Goal: Information Seeking & Learning: Check status

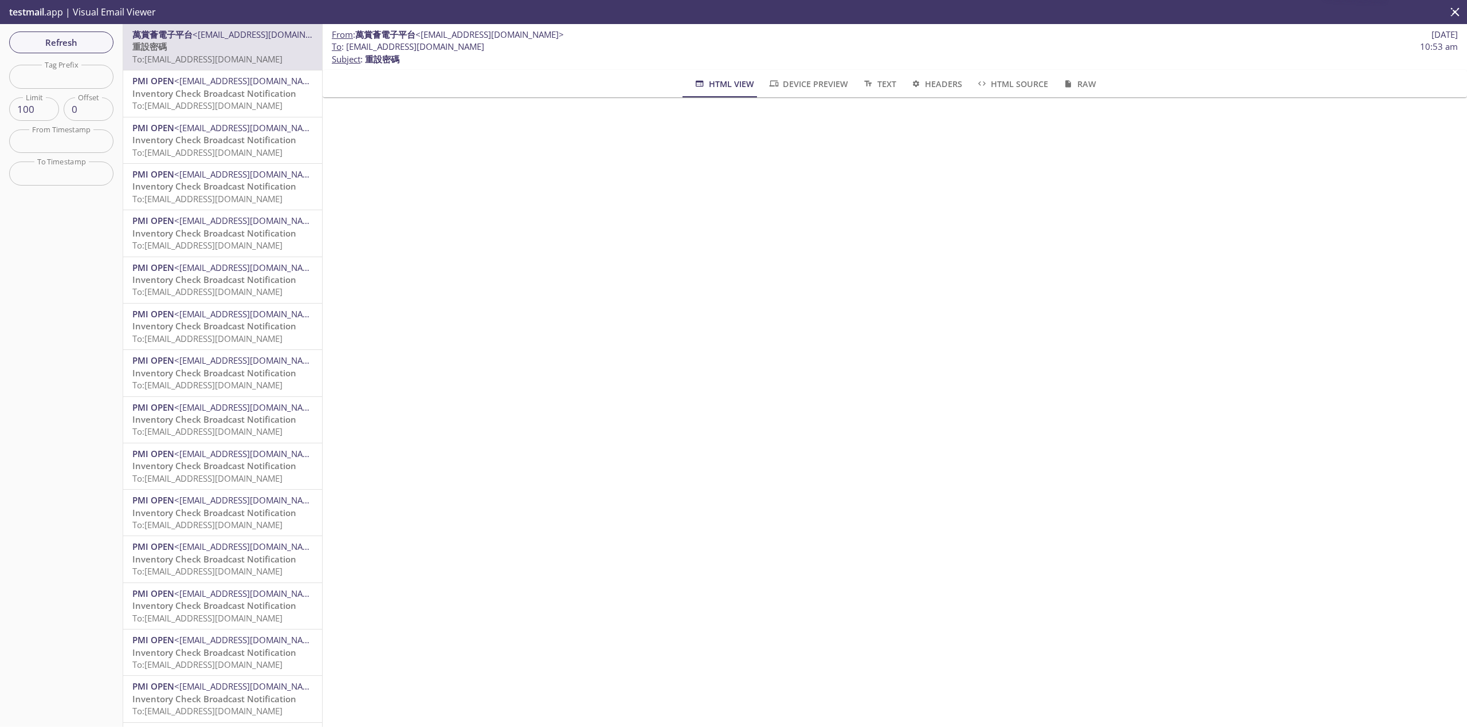
click at [69, 29] on div "Refresh Filters Tag Prefix Tag Prefix Limit 100 Limit Offset 0 Offset From Time…" at bounding box center [61, 375] width 123 height 703
click at [69, 32] on button "Refresh" at bounding box center [61, 43] width 104 height 22
click at [72, 35] on div "Refresh Filters Tag Prefix Tag Prefix Limit 100 Limit Offset 0 Offset From Time…" at bounding box center [61, 375] width 123 height 703
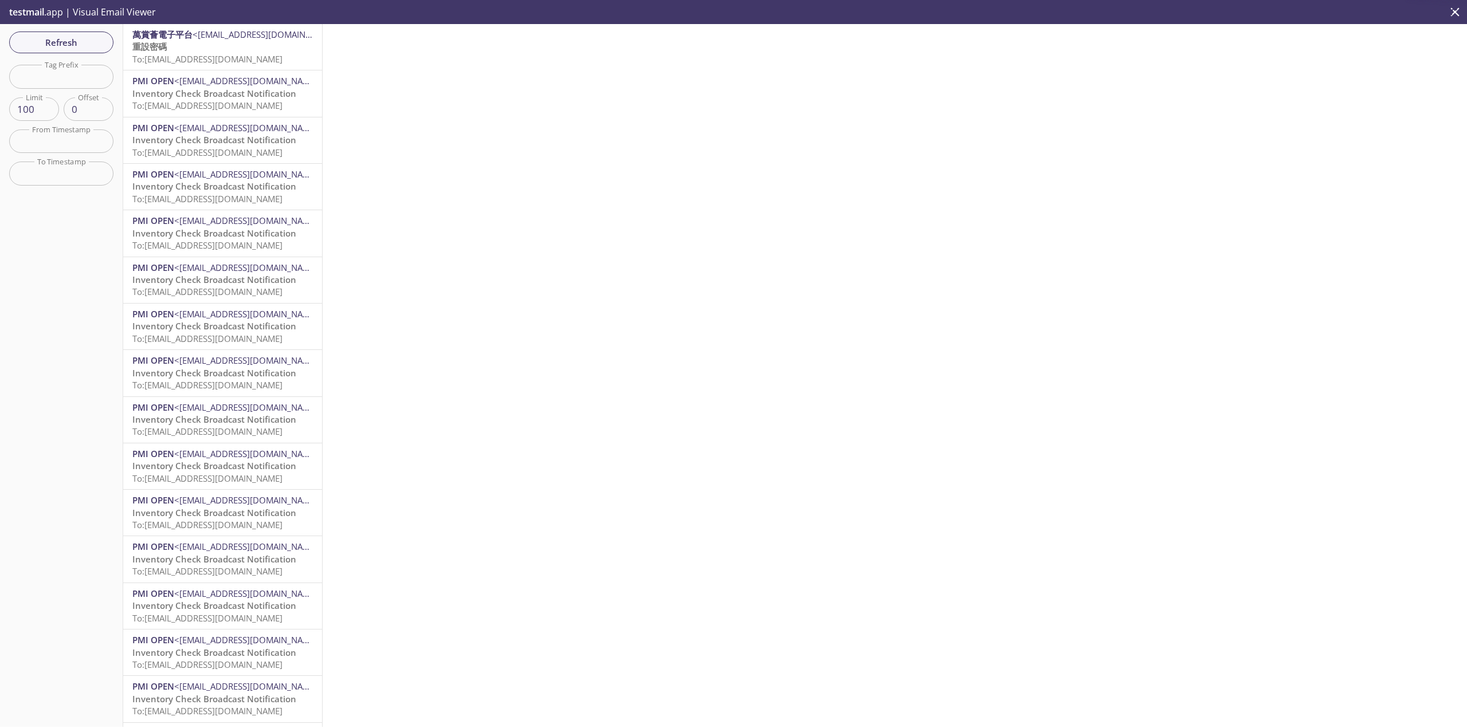
click at [226, 42] on p "重設密碼 To: [EMAIL_ADDRESS][DOMAIN_NAME]" at bounding box center [222, 53] width 181 height 25
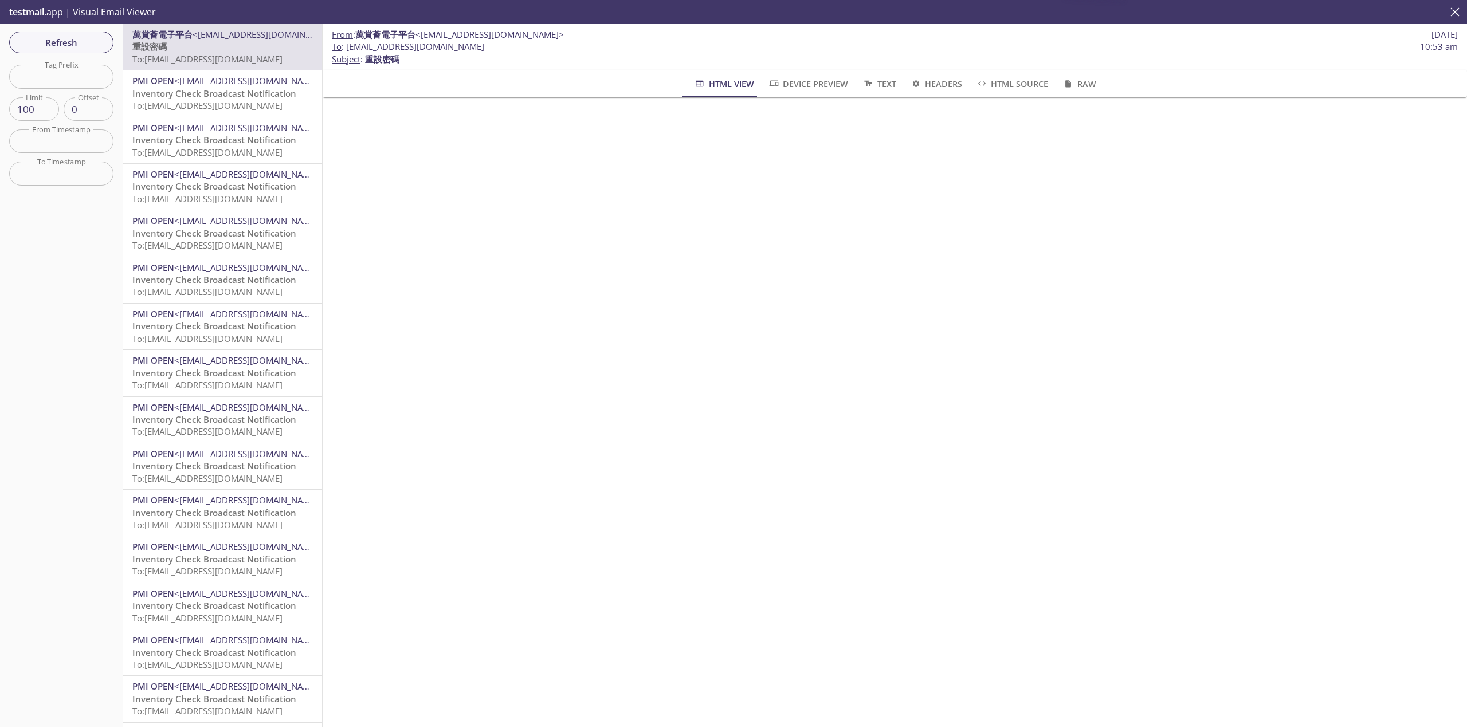
click at [93, 43] on span "Refresh" at bounding box center [61, 42] width 86 height 15
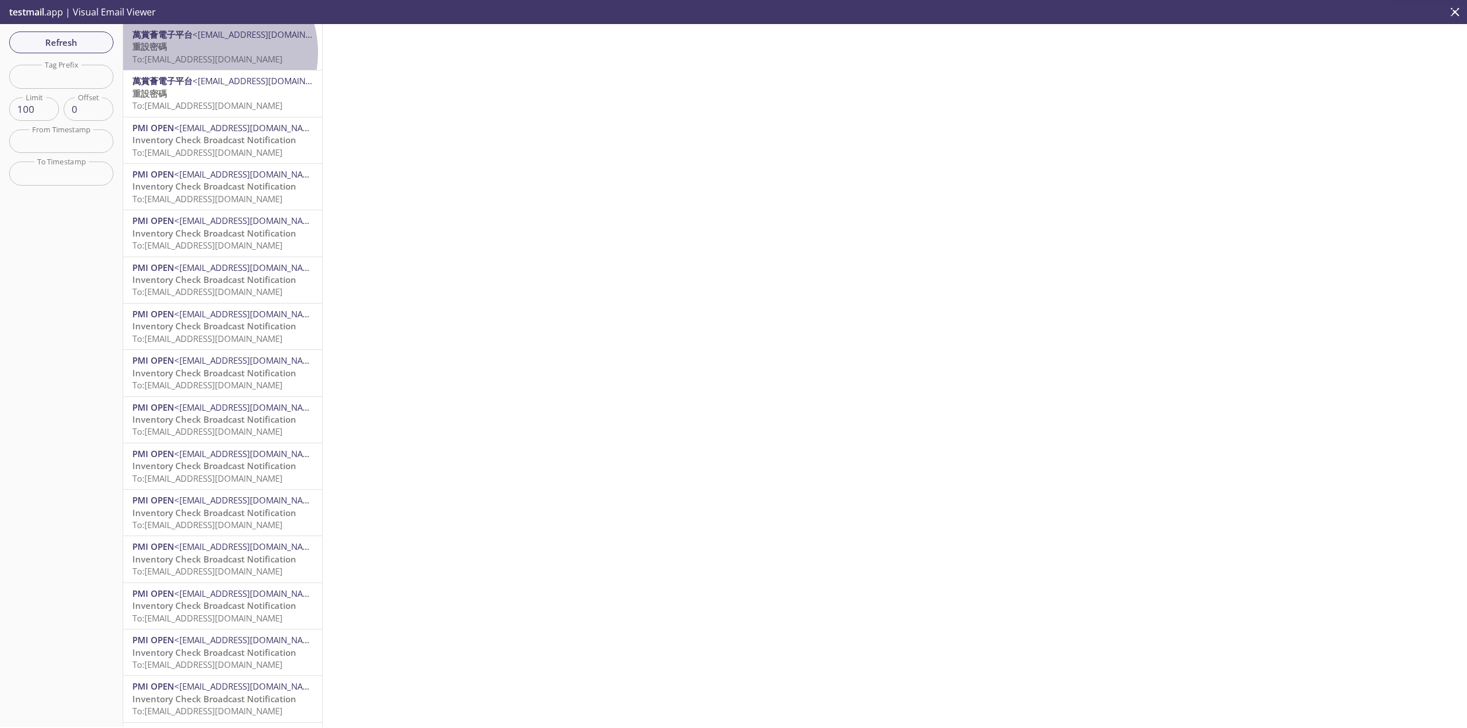
drag, startPoint x: 208, startPoint y: 53, endPoint x: 577, endPoint y: 171, distance: 386.9
click at [208, 52] on p "重設密碼 To: [EMAIL_ADDRESS][DOMAIN_NAME]" at bounding box center [222, 53] width 181 height 25
